Goal: Task Accomplishment & Management: Use online tool/utility

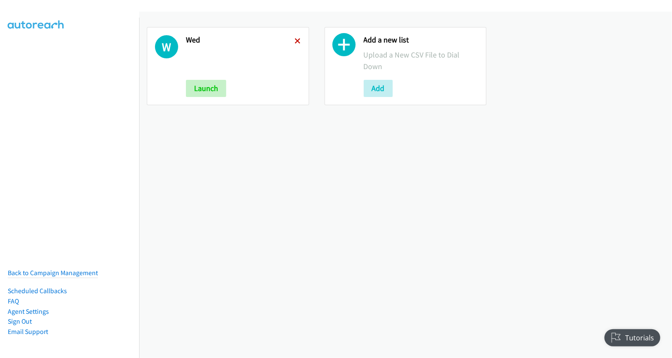
click at [295, 41] on icon at bounding box center [298, 42] width 6 height 6
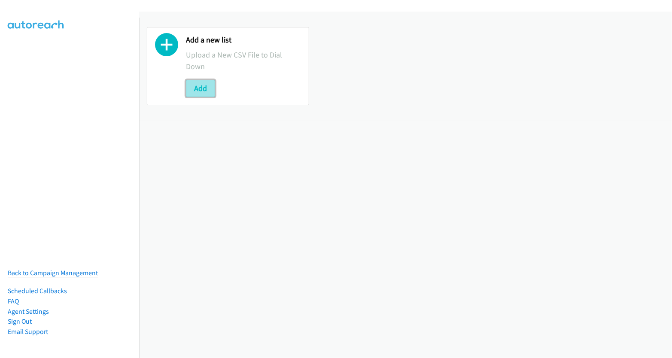
click at [198, 89] on button "Add" at bounding box center [200, 88] width 29 height 17
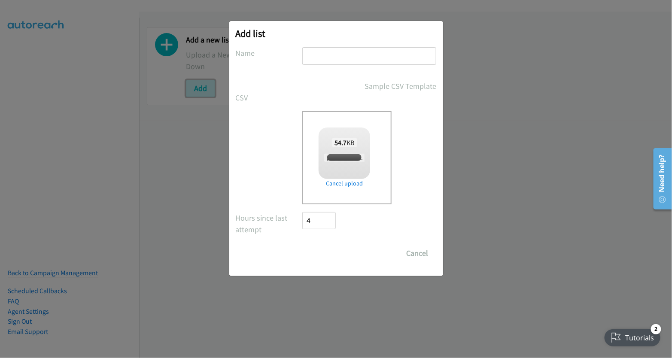
checkbox input "true"
click at [364, 62] on input "text" at bounding box center [369, 56] width 134 height 18
type input "wed"
click at [325, 248] on input "Save List" at bounding box center [325, 253] width 45 height 17
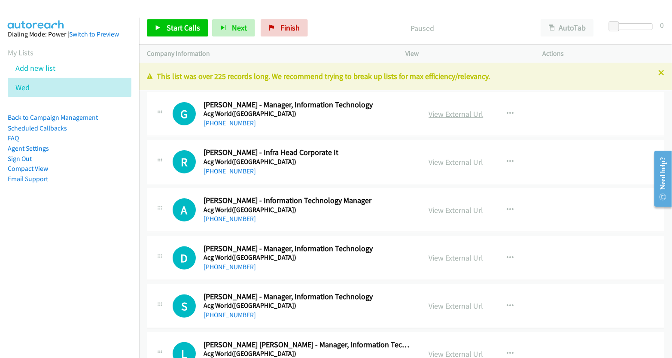
click at [453, 112] on link "View External Url" at bounding box center [456, 114] width 55 height 10
click at [567, 24] on button "AutoTab" at bounding box center [566, 27] width 53 height 17
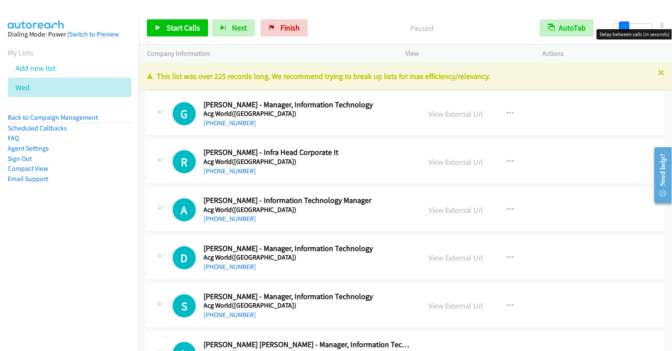
drag, startPoint x: 618, startPoint y: 26, endPoint x: 628, endPoint y: 28, distance: 10.1
click at [628, 28] on span at bounding box center [624, 26] width 10 height 10
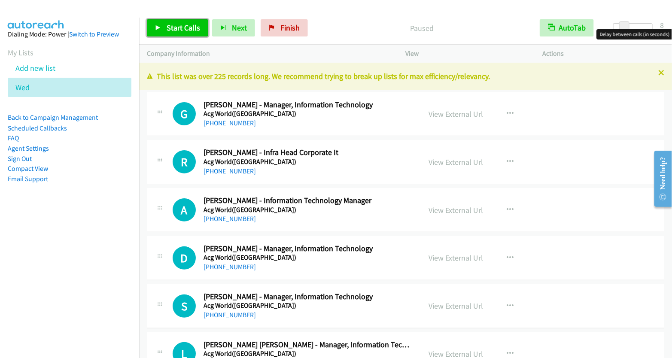
click at [181, 31] on span "Start Calls" at bounding box center [183, 28] width 33 height 10
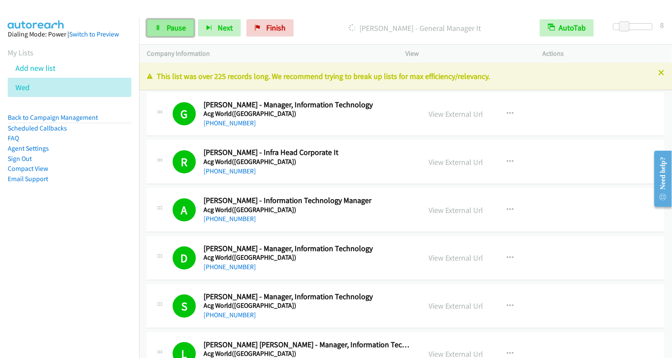
click at [177, 24] on span "Pause" at bounding box center [176, 28] width 19 height 10
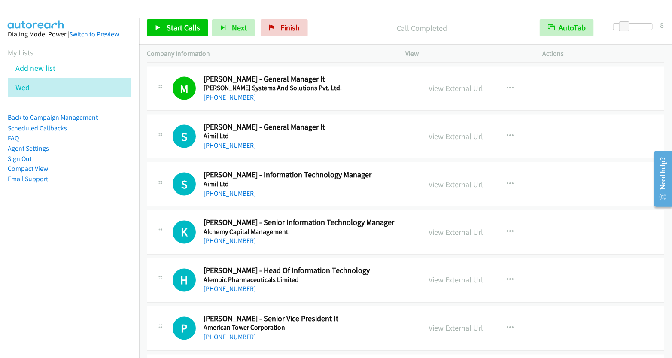
scroll to position [458, 0]
click at [507, 133] on icon "button" at bounding box center [510, 135] width 7 height 7
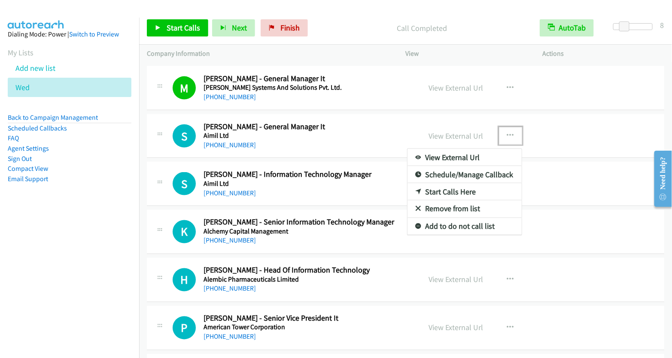
click at [479, 188] on link "Start Calls Here" at bounding box center [464, 191] width 114 height 17
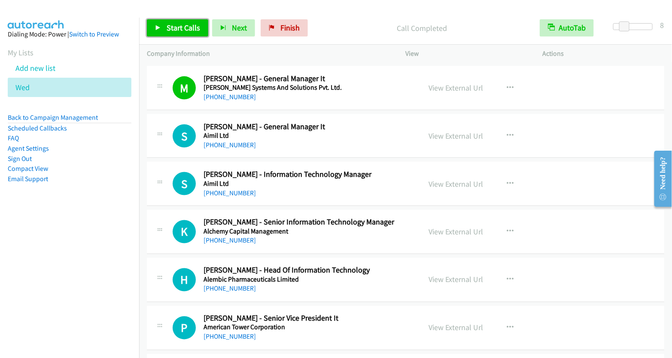
click at [185, 32] on link "Start Calls" at bounding box center [177, 27] width 61 height 17
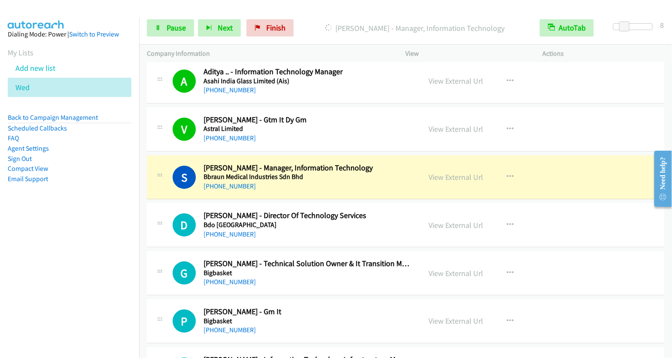
scroll to position [1185, 0]
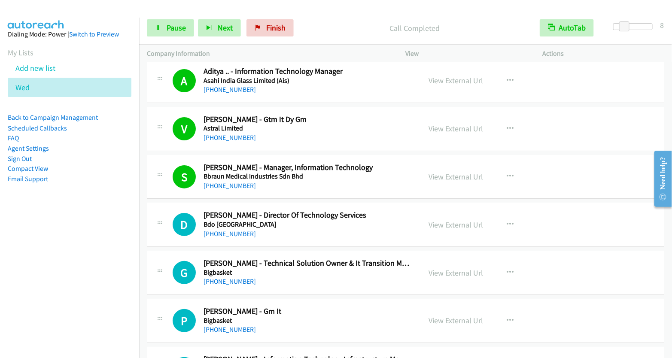
click at [452, 172] on link "View External Url" at bounding box center [456, 177] width 55 height 10
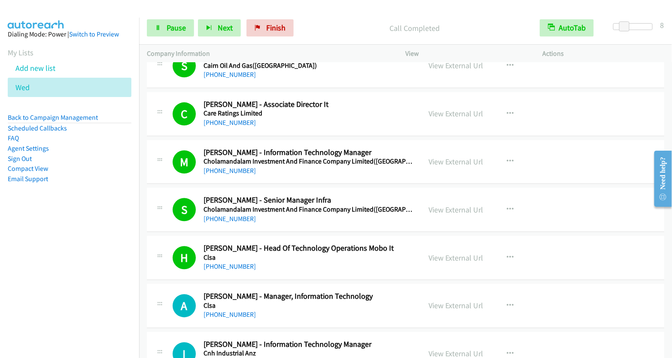
scroll to position [2117, 0]
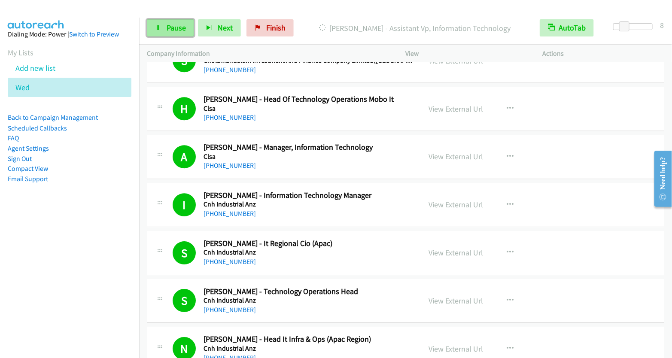
click at [164, 31] on link "Pause" at bounding box center [170, 27] width 47 height 17
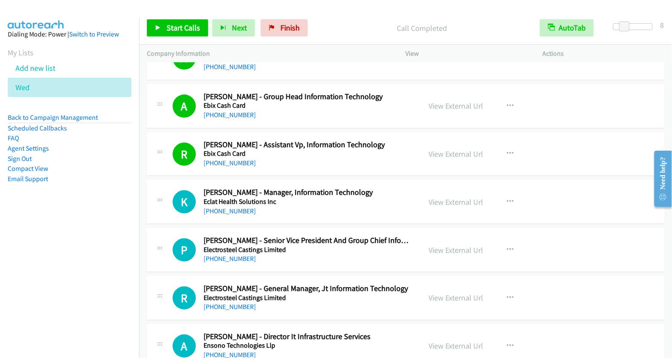
scroll to position [3516, 0]
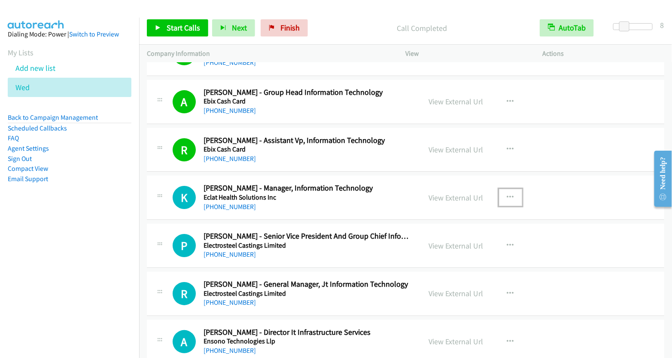
click at [510, 189] on button "button" at bounding box center [510, 197] width 23 height 17
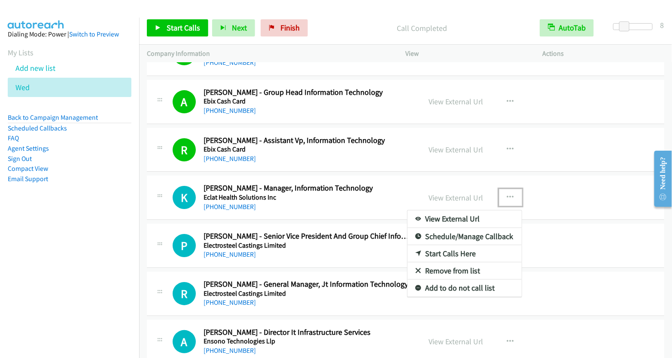
click at [455, 245] on link "Start Calls Here" at bounding box center [464, 253] width 114 height 17
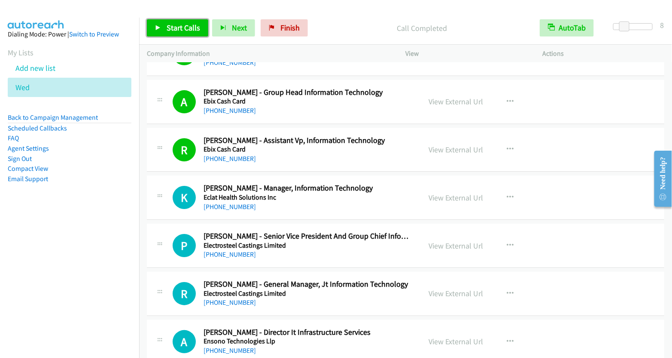
click at [171, 26] on span "Start Calls" at bounding box center [183, 28] width 33 height 10
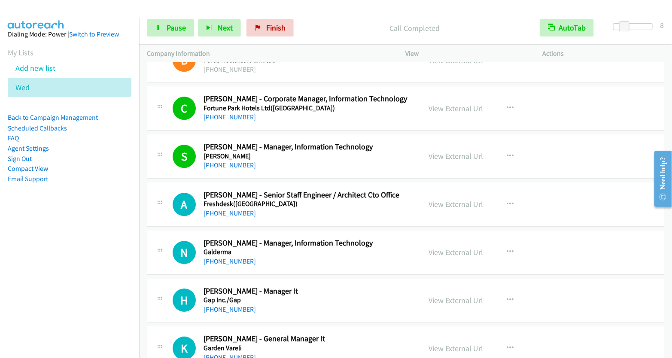
scroll to position [4423, 0]
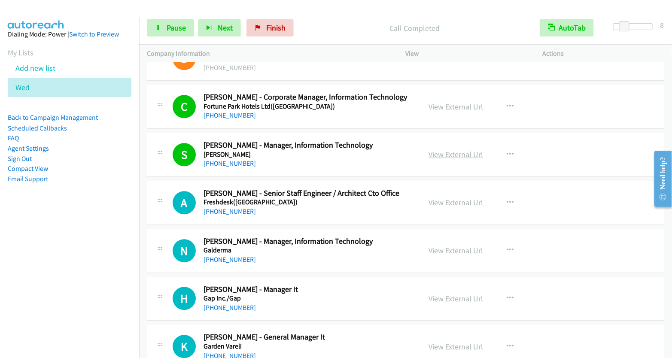
click at [454, 149] on link "View External Url" at bounding box center [456, 154] width 55 height 10
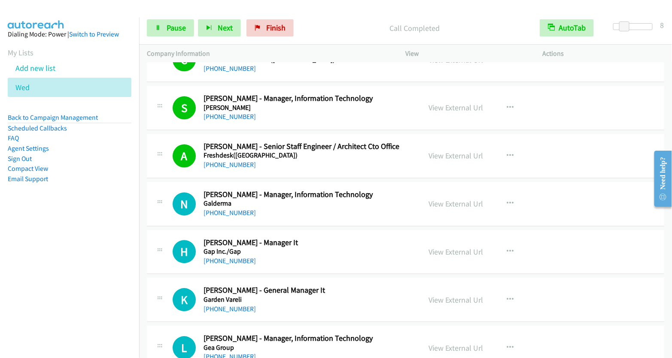
scroll to position [4472, 0]
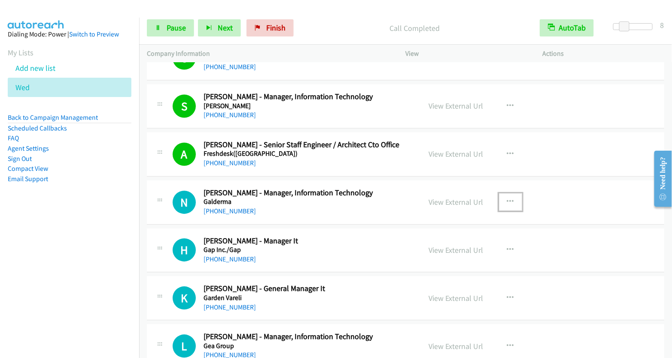
click at [507, 198] on icon "button" at bounding box center [510, 201] width 7 height 7
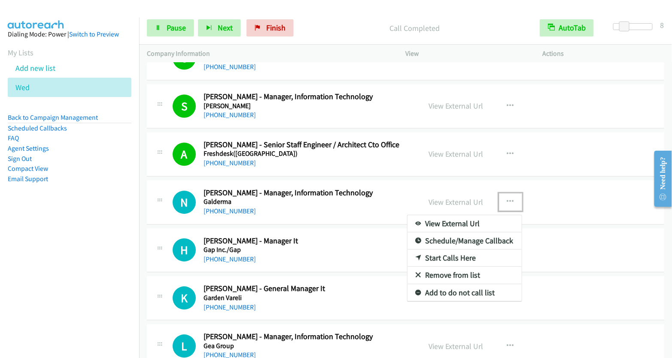
click at [450, 249] on link "Start Calls Here" at bounding box center [464, 257] width 114 height 17
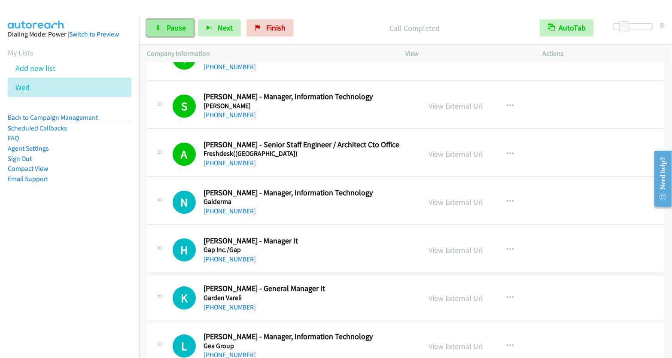
click at [176, 26] on span "Pause" at bounding box center [176, 28] width 19 height 10
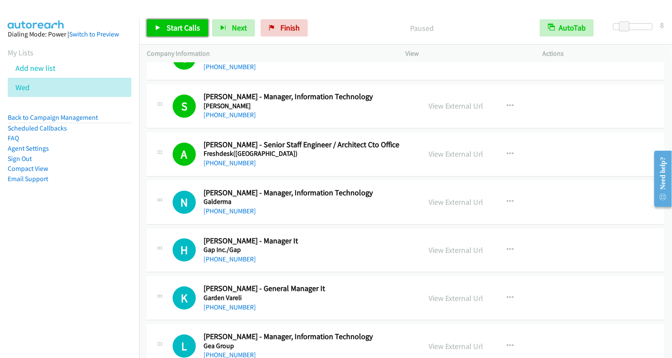
click at [173, 33] on link "Start Calls" at bounding box center [177, 27] width 61 height 17
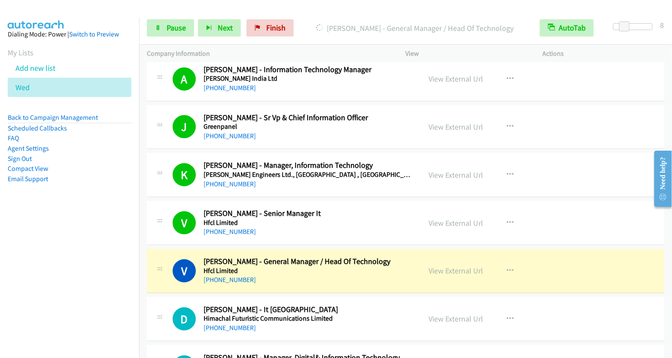
scroll to position [4857, 0]
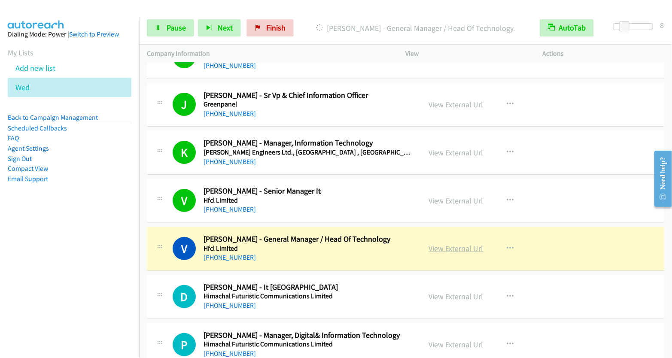
click at [458, 243] on link "View External Url" at bounding box center [456, 248] width 55 height 10
click at [452, 243] on link "View External Url" at bounding box center [456, 248] width 55 height 10
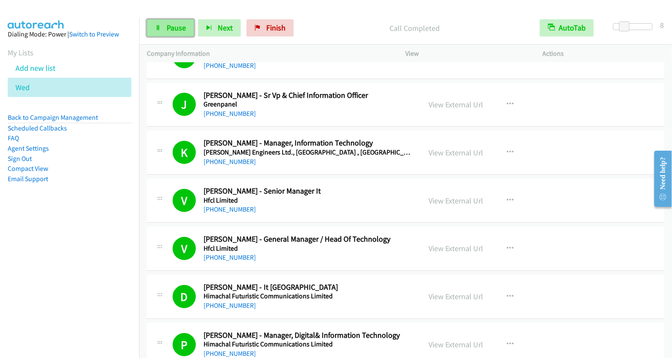
click at [164, 26] on link "Pause" at bounding box center [170, 27] width 47 height 17
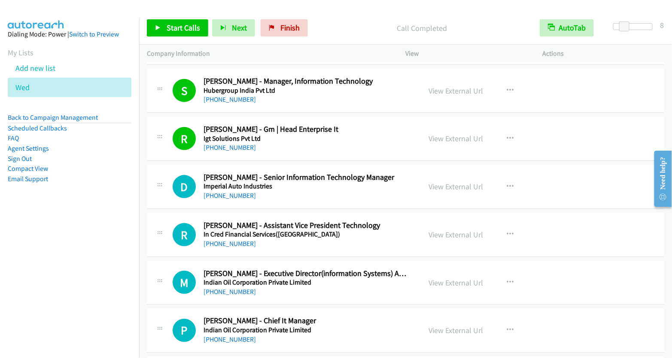
scroll to position [5210, 0]
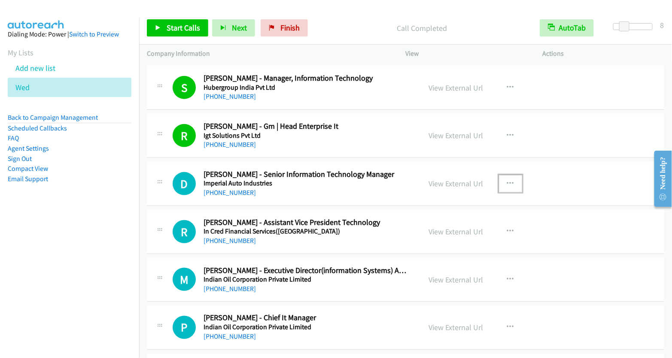
click at [500, 175] on button "button" at bounding box center [510, 183] width 23 height 17
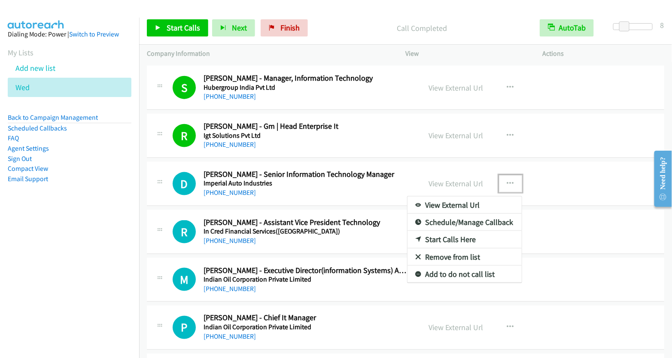
click at [461, 231] on link "Start Calls Here" at bounding box center [464, 239] width 114 height 17
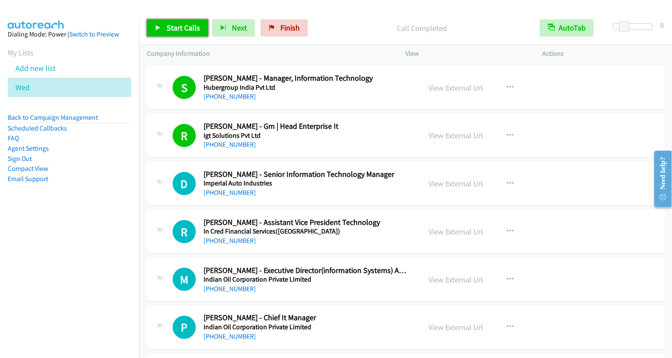
click at [184, 27] on span "Start Calls" at bounding box center [183, 28] width 33 height 10
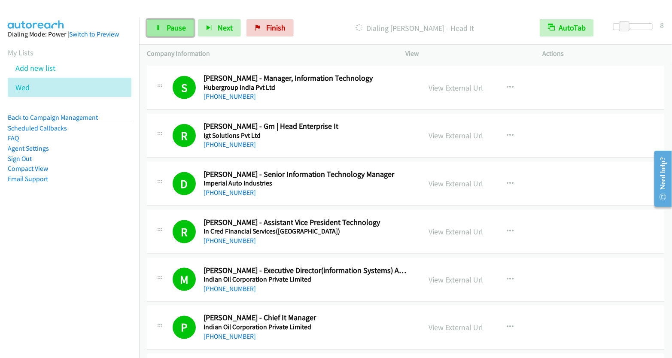
click at [179, 29] on span "Pause" at bounding box center [176, 28] width 19 height 10
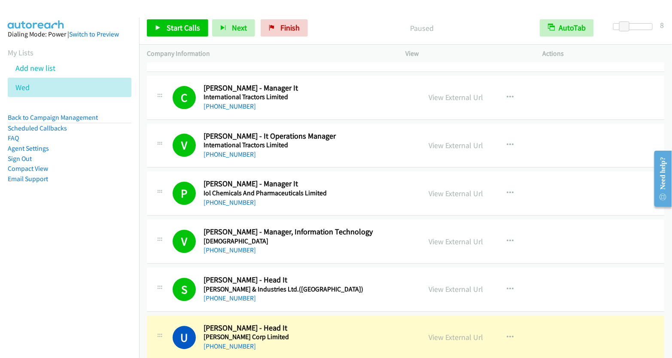
scroll to position [5736, 0]
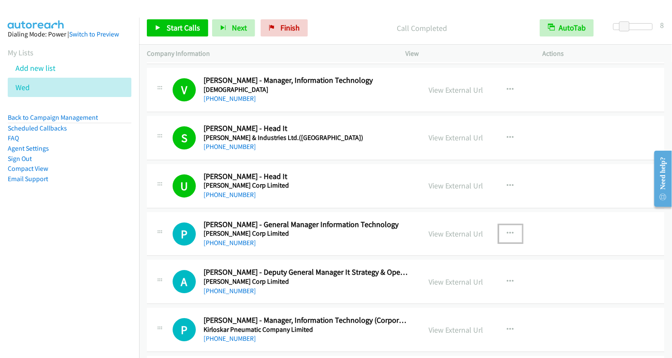
click at [507, 230] on icon "button" at bounding box center [510, 233] width 7 height 7
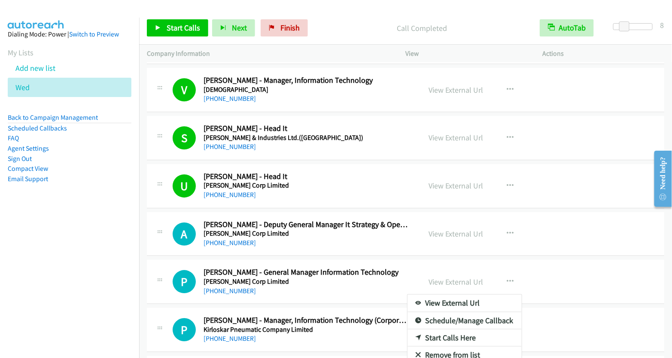
click at [190, 30] on div at bounding box center [336, 179] width 672 height 358
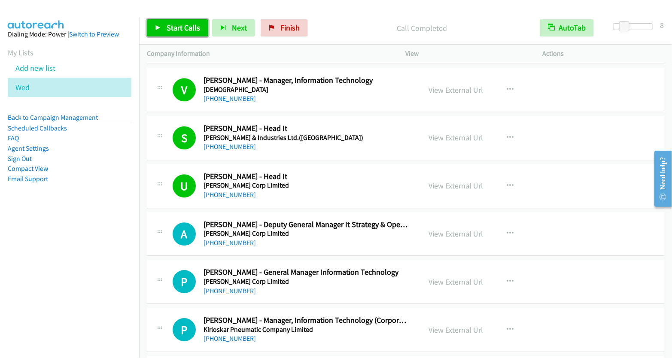
click at [190, 30] on span "Start Calls" at bounding box center [183, 28] width 33 height 10
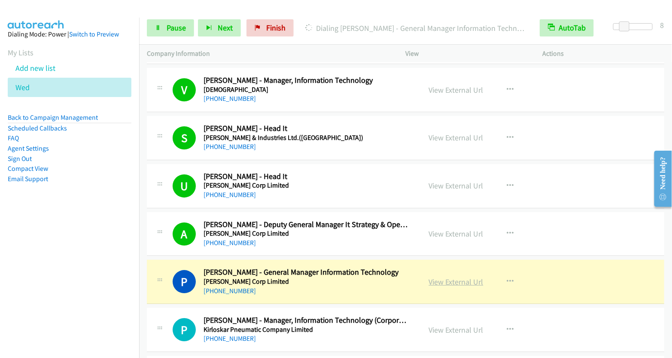
click at [455, 277] on link "View External Url" at bounding box center [456, 282] width 55 height 10
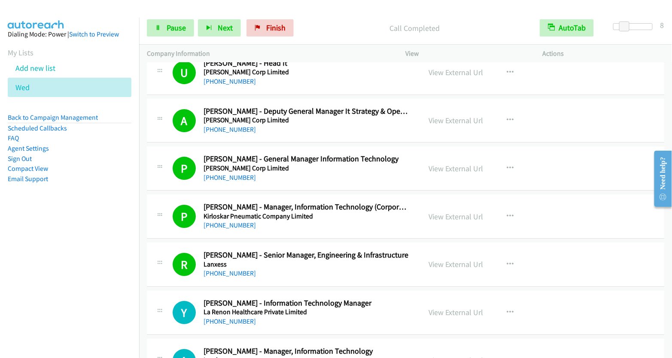
scroll to position [5859, 0]
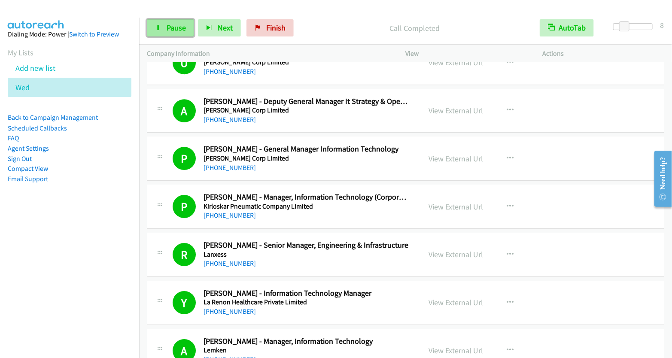
click at [159, 28] on icon at bounding box center [158, 28] width 6 height 6
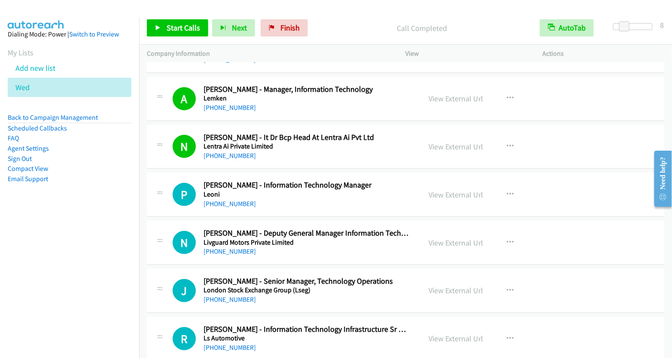
scroll to position [6113, 0]
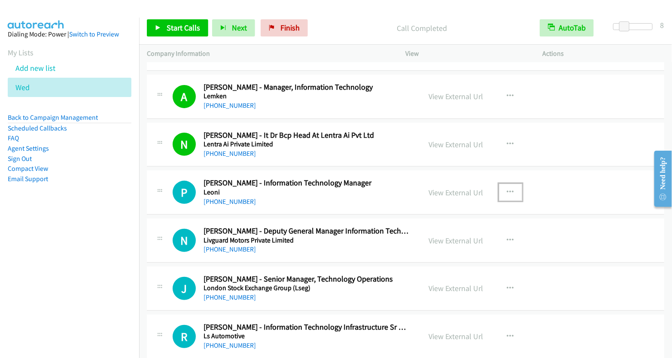
click at [509, 184] on button "button" at bounding box center [510, 192] width 23 height 17
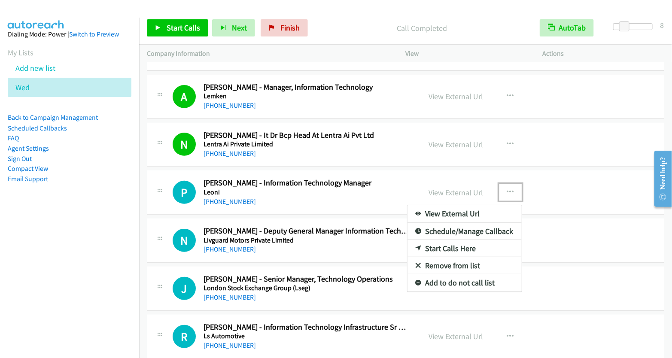
click at [466, 240] on link "Start Calls Here" at bounding box center [464, 248] width 114 height 17
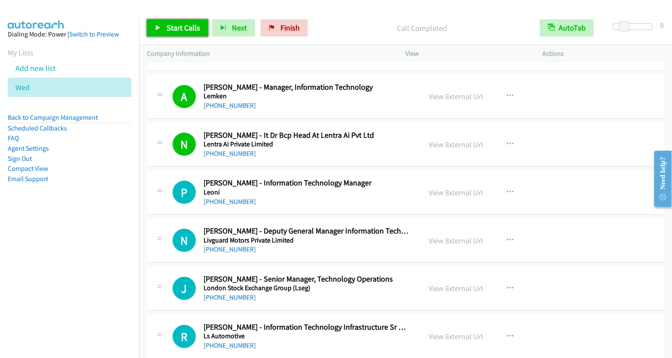
click at [183, 29] on span "Start Calls" at bounding box center [183, 28] width 33 height 10
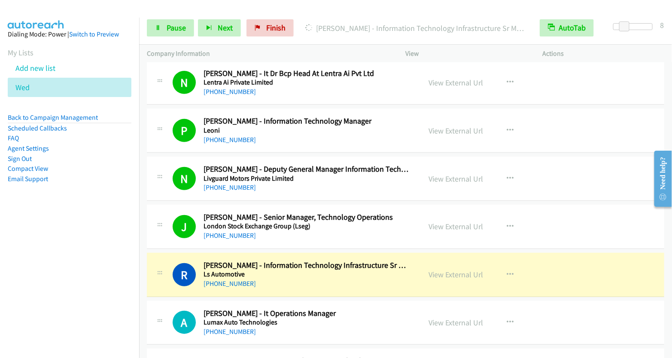
scroll to position [6223, 0]
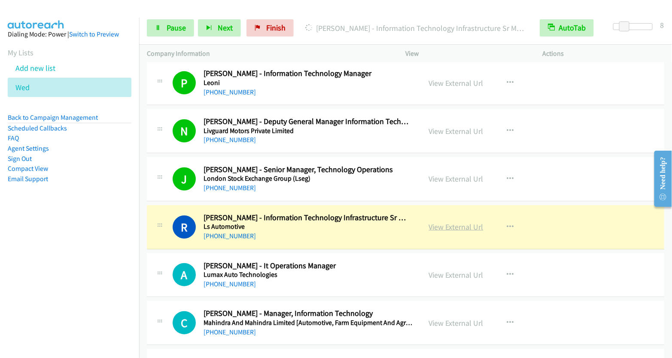
click at [461, 222] on link "View External Url" at bounding box center [456, 227] width 55 height 10
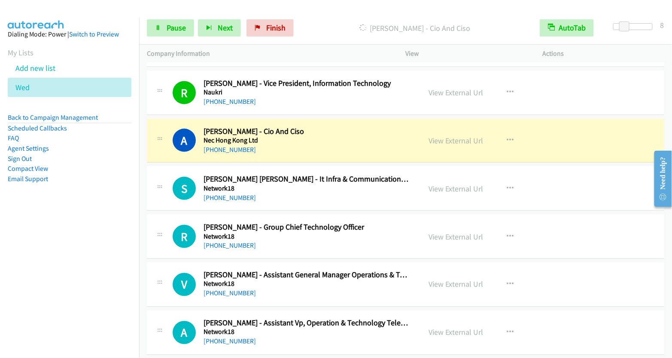
scroll to position [7653, 0]
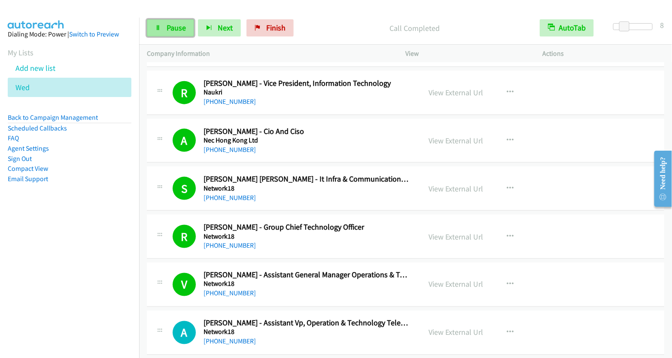
click at [160, 33] on link "Pause" at bounding box center [170, 27] width 47 height 17
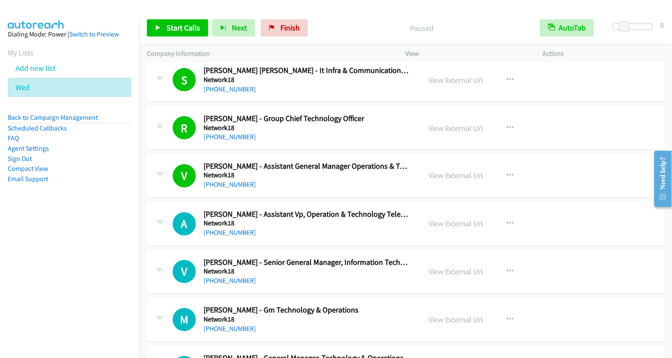
scroll to position [7765, 0]
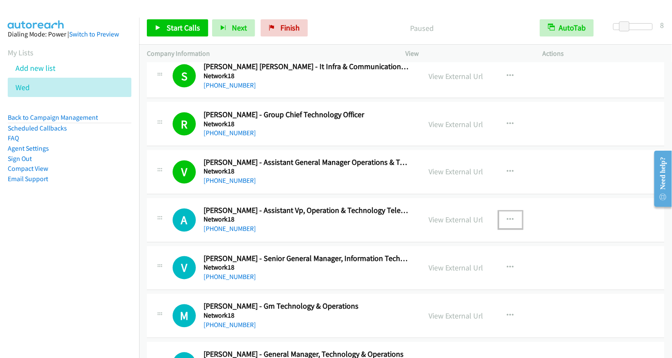
click at [504, 212] on button "button" at bounding box center [510, 220] width 23 height 17
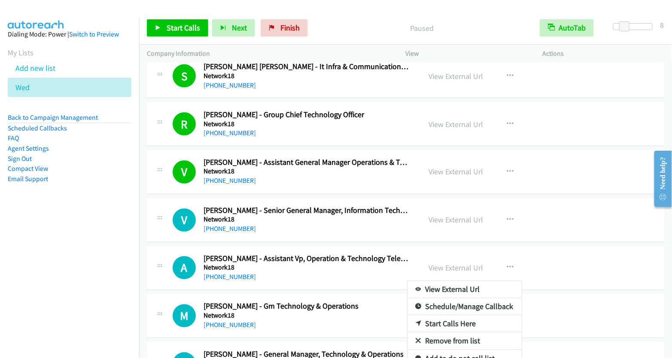
click at [504, 191] on div at bounding box center [336, 179] width 672 height 358
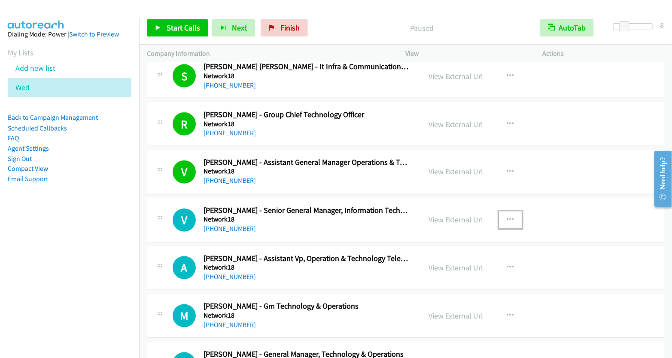
click at [507, 217] on icon "button" at bounding box center [510, 220] width 7 height 7
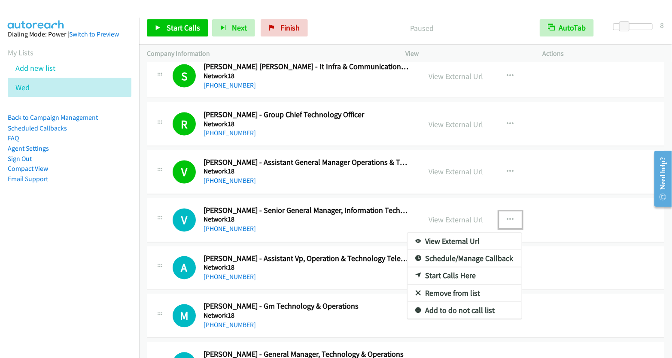
click at [450, 267] on link "Start Calls Here" at bounding box center [464, 275] width 114 height 17
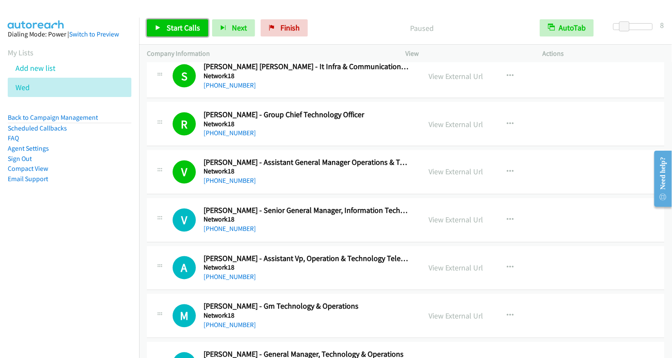
click at [181, 32] on link "Start Calls" at bounding box center [177, 27] width 61 height 17
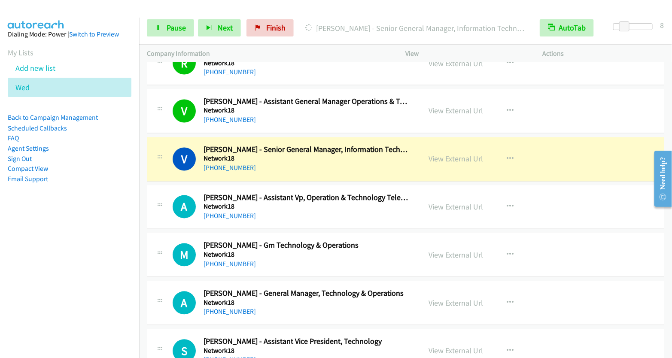
scroll to position [7826, 0]
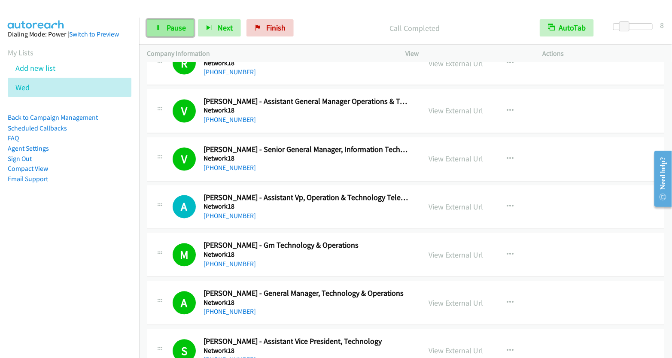
click at [179, 28] on span "Pause" at bounding box center [176, 28] width 19 height 10
click at [264, 22] on link "Finish" at bounding box center [269, 27] width 47 height 17
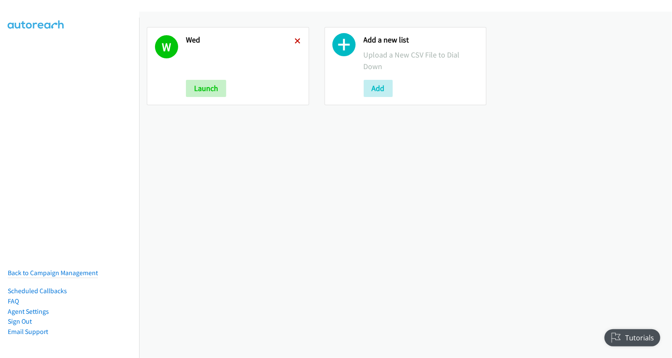
click at [295, 39] on icon at bounding box center [298, 42] width 6 height 6
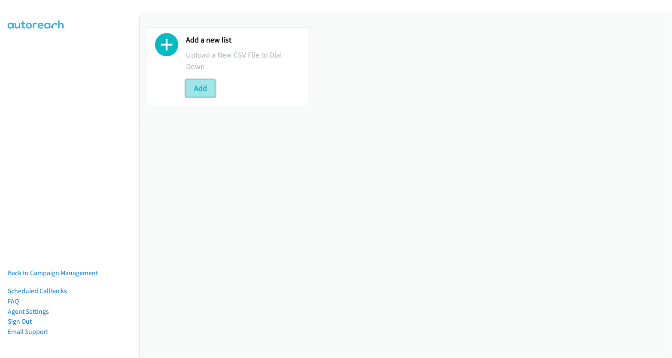
click at [204, 89] on button "Add" at bounding box center [200, 88] width 29 height 17
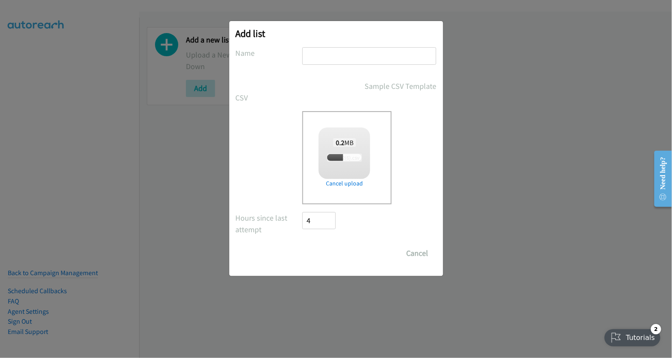
click at [353, 58] on input "text" at bounding box center [369, 56] width 134 height 18
type input "wed"
checkbox input "true"
click at [328, 255] on input "Save List" at bounding box center [325, 253] width 45 height 17
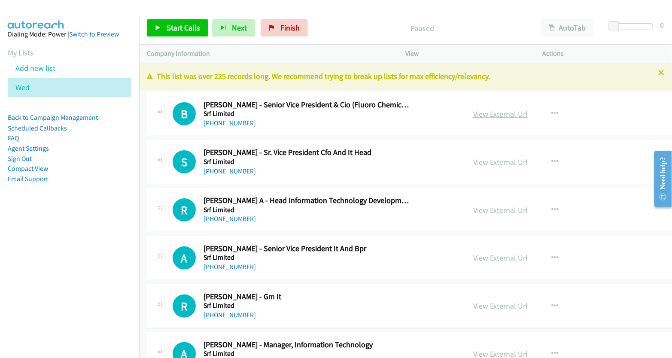
click at [473, 112] on link "View External Url" at bounding box center [500, 114] width 55 height 10
drag, startPoint x: 570, startPoint y: 27, endPoint x: 583, endPoint y: 28, distance: 13.3
click at [570, 27] on button "AutoTab" at bounding box center [566, 27] width 53 height 17
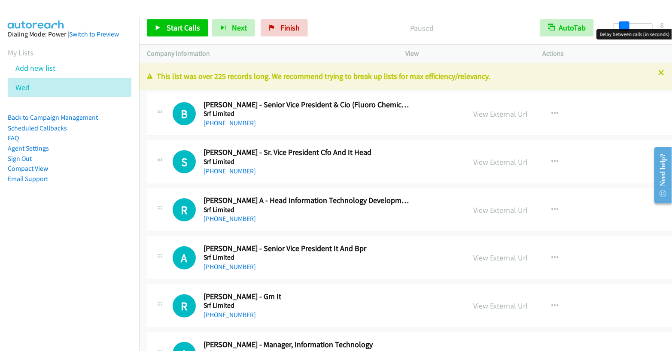
drag, startPoint x: 615, startPoint y: 27, endPoint x: 625, endPoint y: 26, distance: 10.3
click at [625, 26] on span at bounding box center [624, 26] width 10 height 10
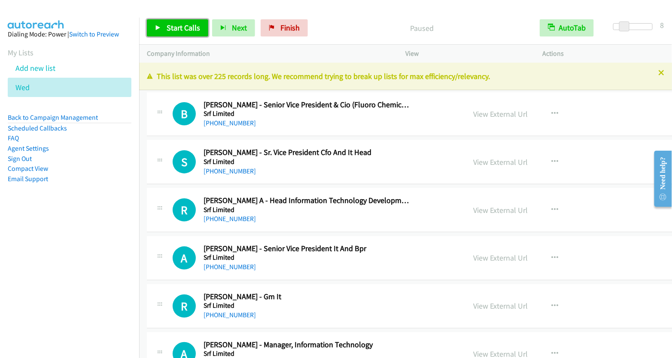
click at [176, 23] on span "Start Calls" at bounding box center [183, 28] width 33 height 10
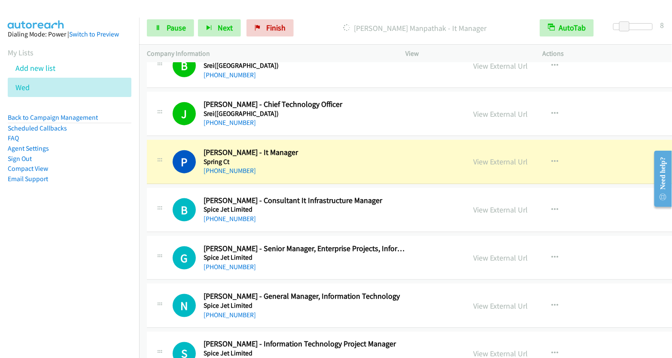
scroll to position [345, 0]
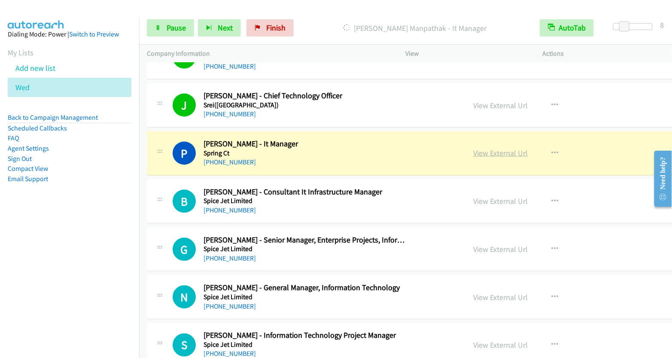
click at [473, 153] on link "View External Url" at bounding box center [500, 153] width 55 height 10
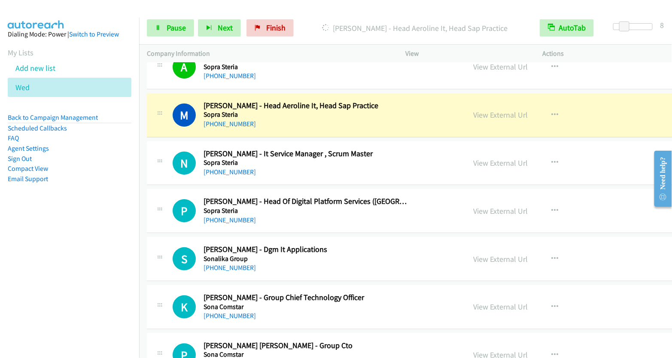
scroll to position [1215, 0]
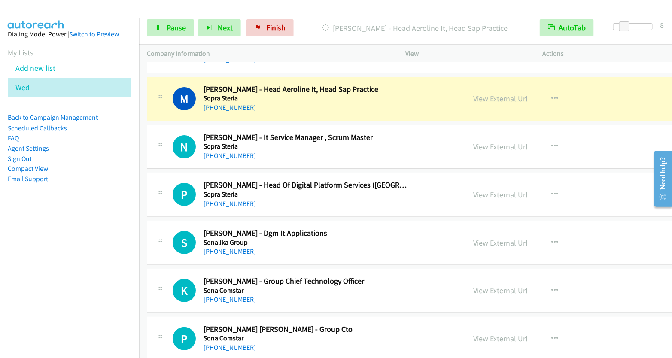
click at [473, 94] on link "View External Url" at bounding box center [500, 99] width 55 height 10
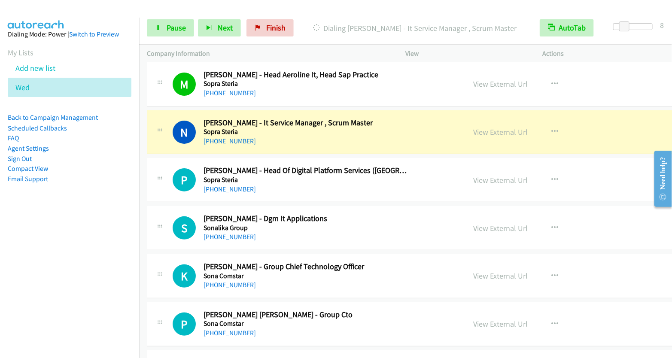
scroll to position [1253, 0]
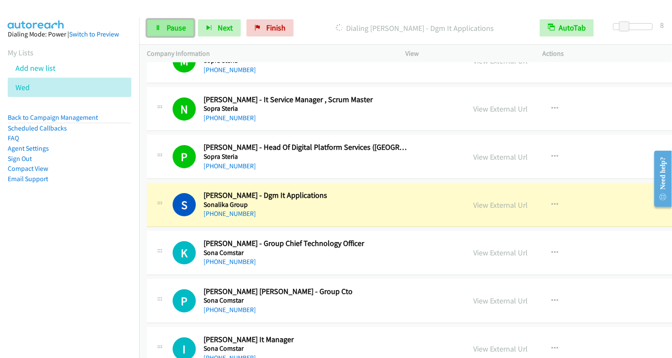
click at [177, 30] on span "Pause" at bounding box center [176, 28] width 19 height 10
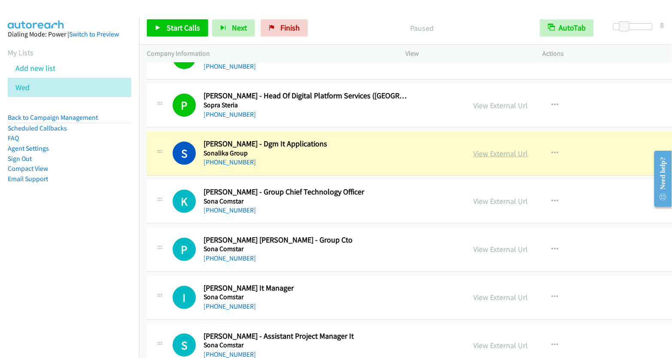
scroll to position [1305, 0]
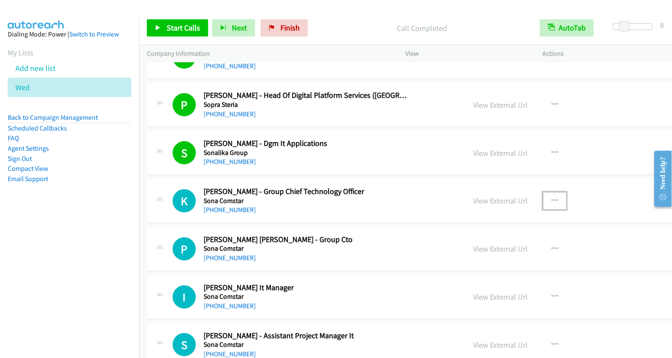
drag, startPoint x: 531, startPoint y: 195, endPoint x: 523, endPoint y: 197, distance: 8.4
click at [543, 195] on button "button" at bounding box center [554, 200] width 23 height 17
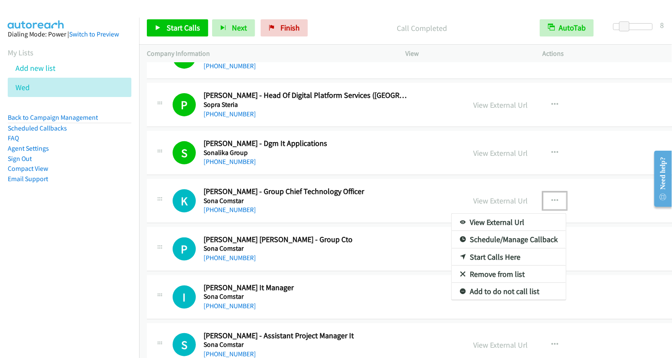
click at [470, 253] on link "Start Calls Here" at bounding box center [509, 257] width 114 height 17
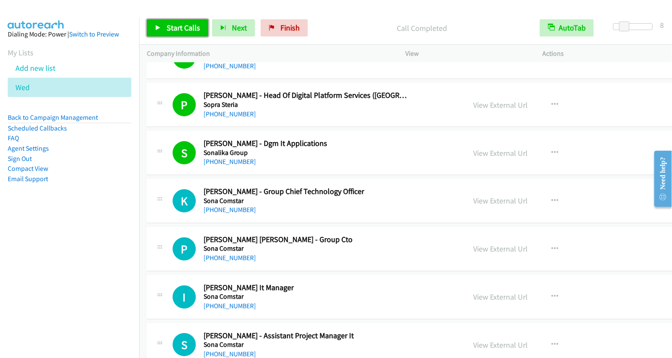
click at [189, 21] on link "Start Calls" at bounding box center [177, 27] width 61 height 17
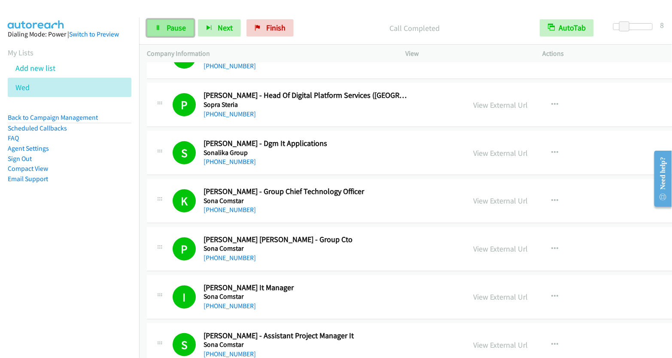
click at [167, 34] on link "Pause" at bounding box center [170, 27] width 47 height 17
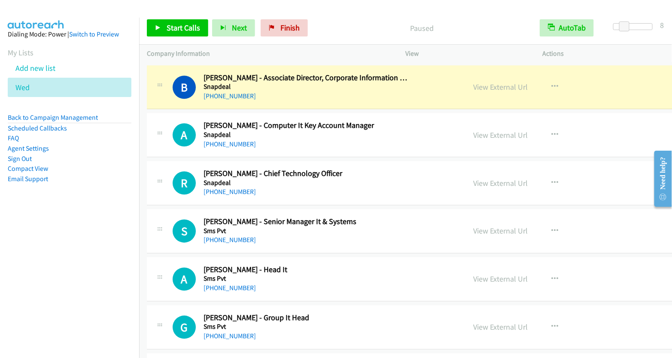
scroll to position [2036, 0]
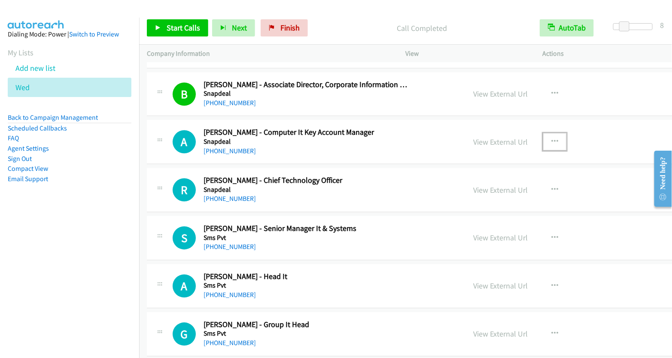
click at [543, 133] on button "button" at bounding box center [554, 141] width 23 height 17
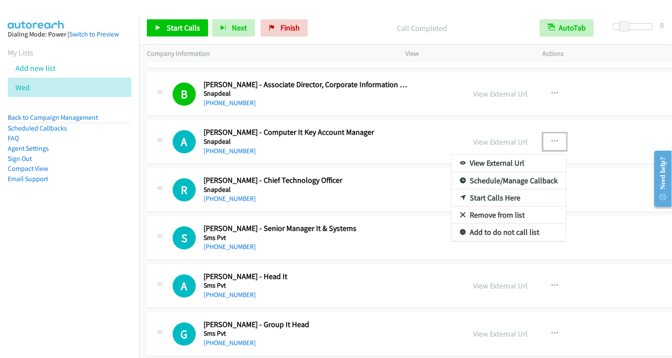
click at [477, 189] on link "Start Calls Here" at bounding box center [509, 197] width 114 height 17
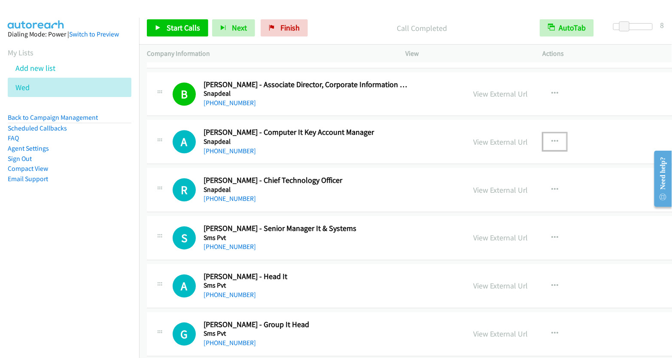
click at [543, 133] on button "button" at bounding box center [554, 141] width 23 height 17
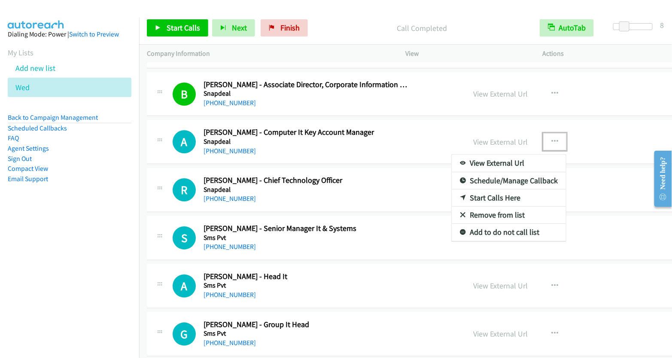
click at [491, 189] on link "Start Calls Here" at bounding box center [509, 197] width 114 height 17
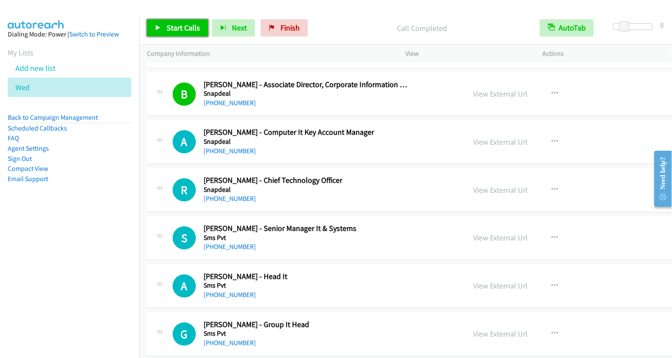
click at [191, 30] on span "Start Calls" at bounding box center [183, 28] width 33 height 10
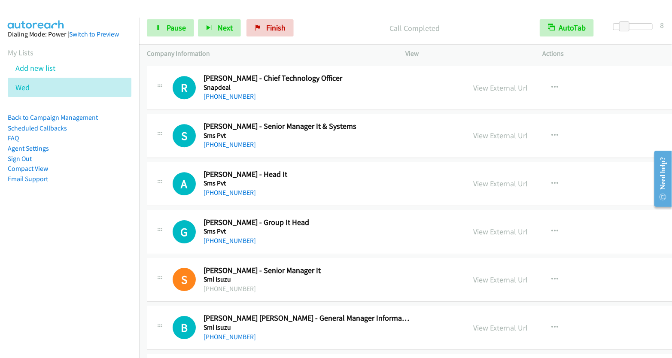
scroll to position [2143, 0]
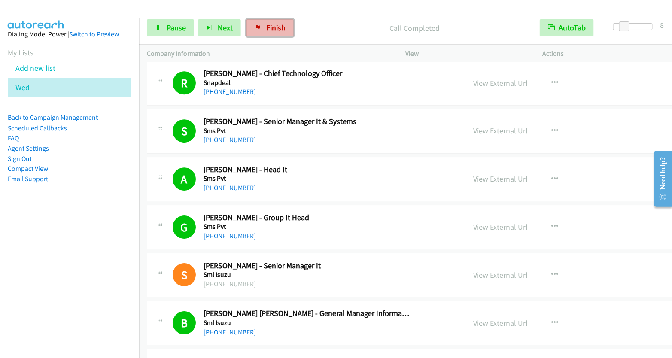
click at [255, 27] on icon at bounding box center [258, 28] width 6 height 6
click at [164, 24] on link "Pause" at bounding box center [170, 27] width 47 height 17
